Goal: Use online tool/utility: Utilize a website feature to perform a specific function

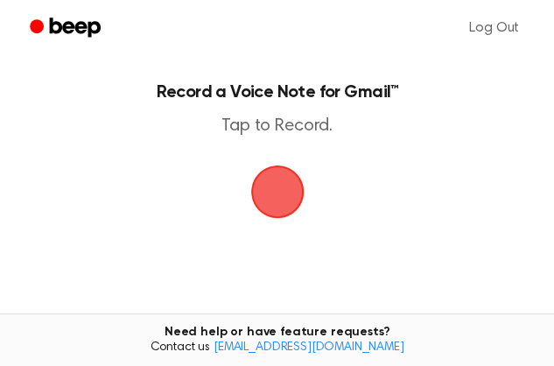
click at [278, 206] on span "button" at bounding box center [277, 191] width 49 height 49
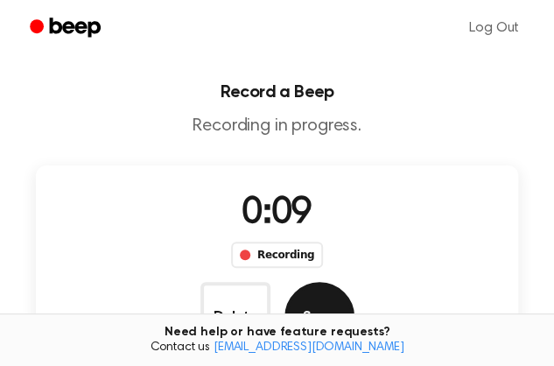
click at [354, 282] on button "Save" at bounding box center [319, 317] width 70 height 70
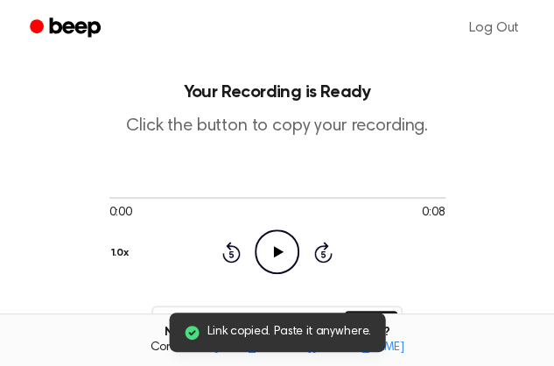
click at [255, 229] on icon "Play Audio" at bounding box center [277, 251] width 45 height 45
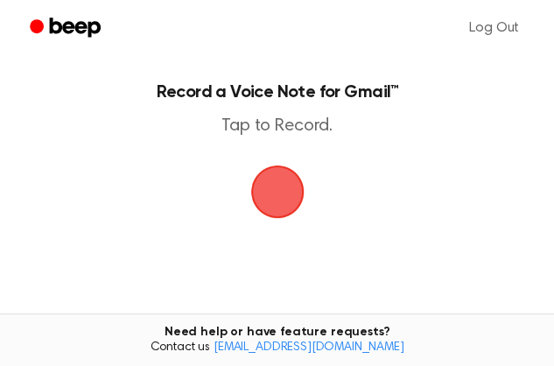
click at [277, 199] on span "button" at bounding box center [276, 191] width 53 height 53
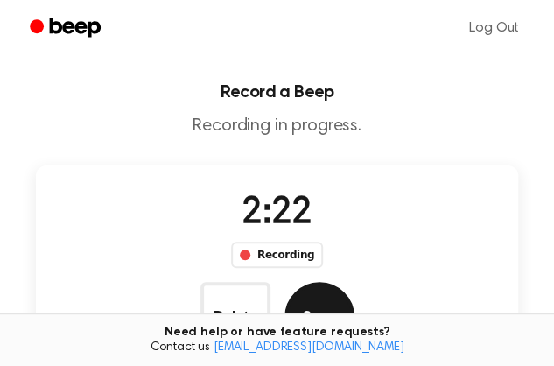
click at [354, 282] on button "Save" at bounding box center [319, 317] width 70 height 70
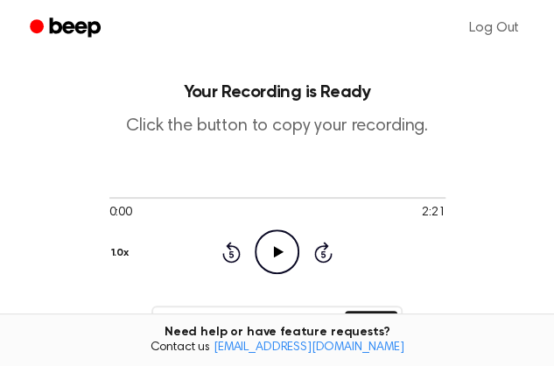
scroll to position [153, 0]
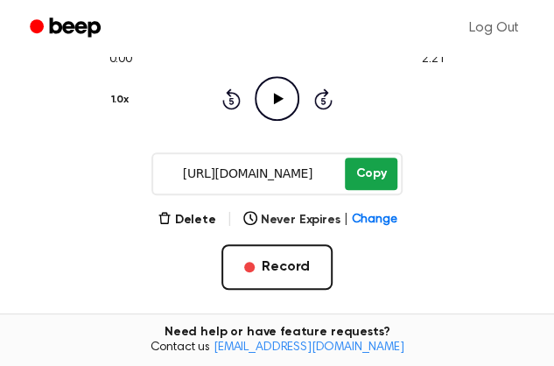
click at [367, 183] on button "Copy" at bounding box center [371, 174] width 52 height 32
click at [370, 183] on button "Copy" at bounding box center [371, 174] width 52 height 32
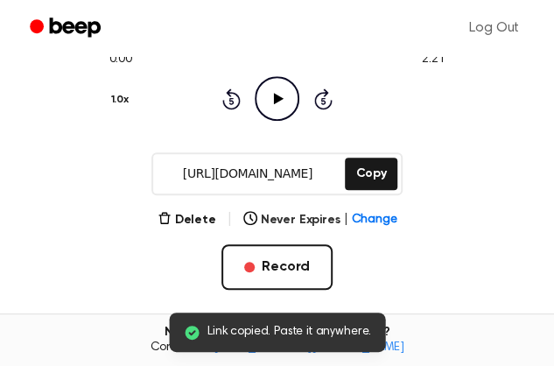
click at [274, 93] on icon at bounding box center [279, 98] width 10 height 11
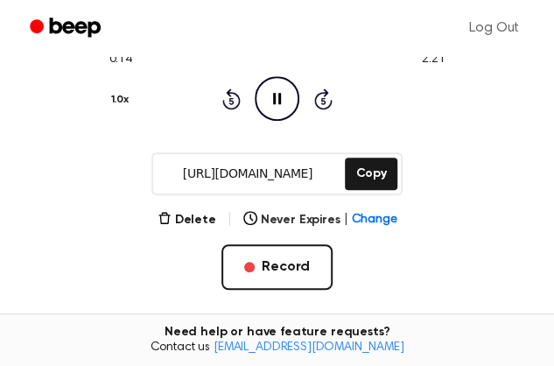
click at [144, 52] on span at bounding box center [137, 45] width 14 height 14
